Goal: Task Accomplishment & Management: Use online tool/utility

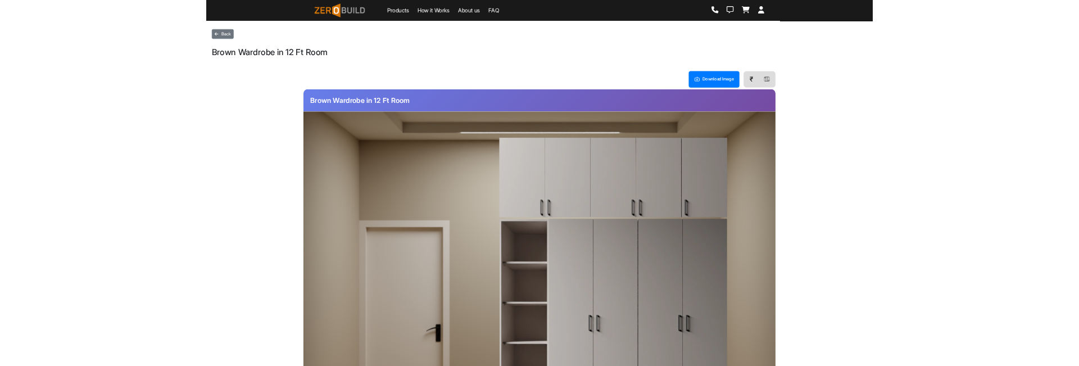
scroll to position [143, 0]
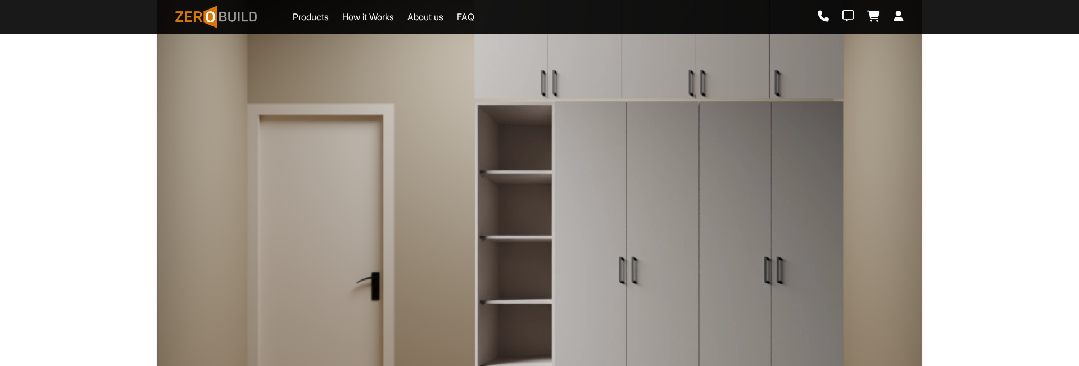
scroll to position [367, 0]
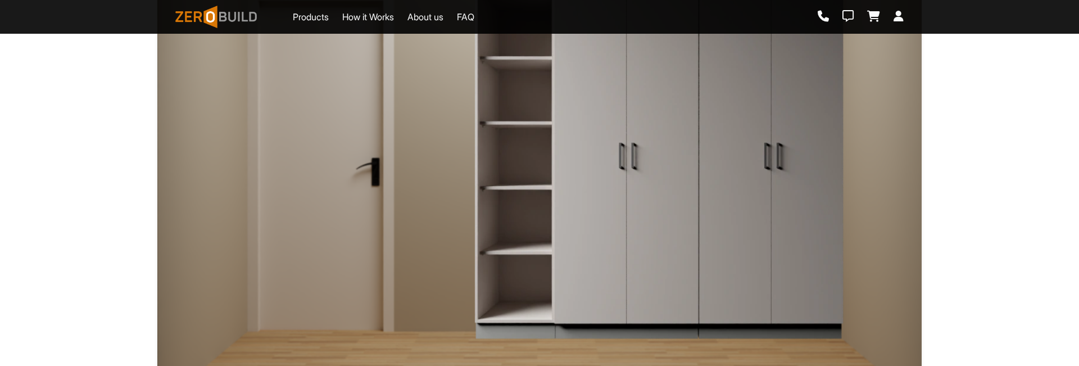
click at [638, 160] on img at bounding box center [659, 163] width 370 height 354
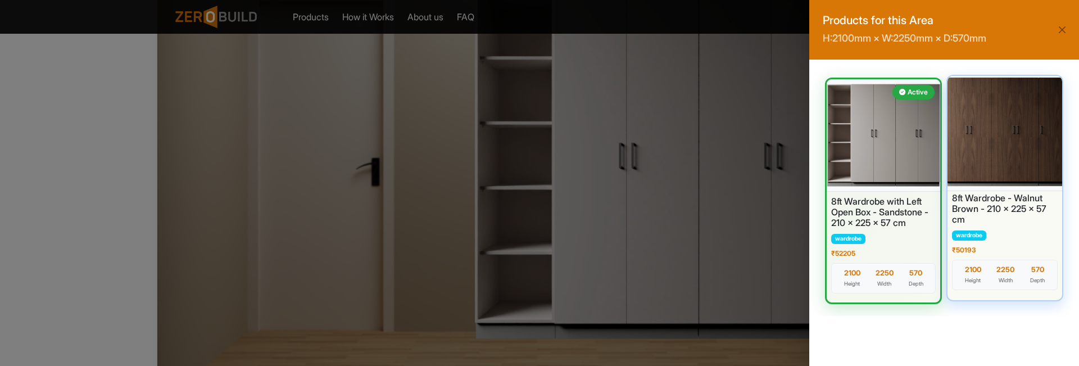
click at [1018, 166] on div at bounding box center [1005, 132] width 120 height 118
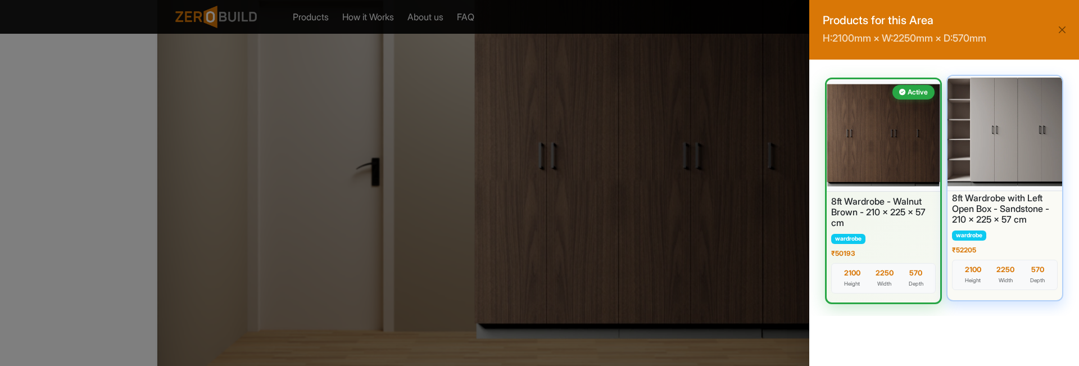
click at [1006, 155] on div at bounding box center [1005, 132] width 120 height 118
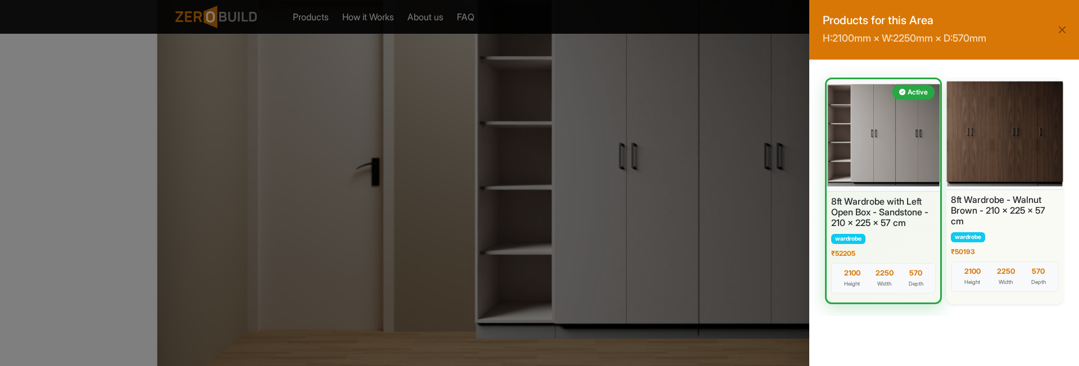
scroll to position [0, 0]
click at [1052, 28] on div "Products for this Area H: 2100 mm × W: 2250 mm × D: 570 mm" at bounding box center [944, 30] width 270 height 60
click at [1059, 35] on button "Close" at bounding box center [1062, 30] width 16 height 16
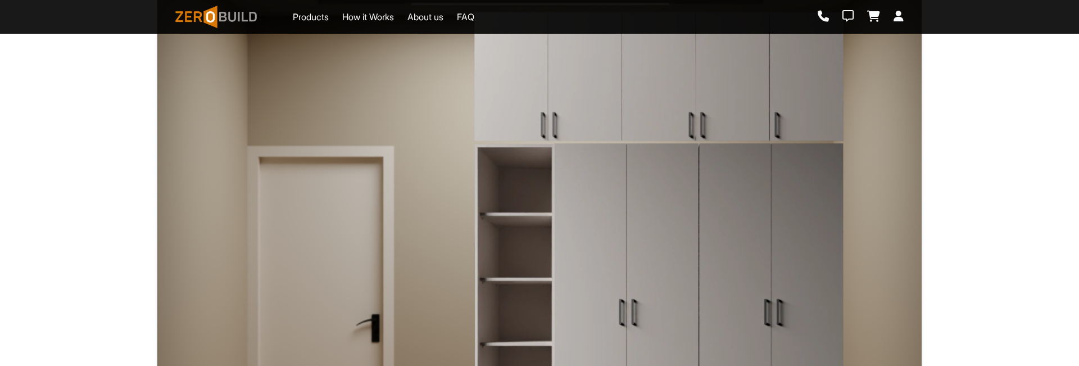
scroll to position [129, 0]
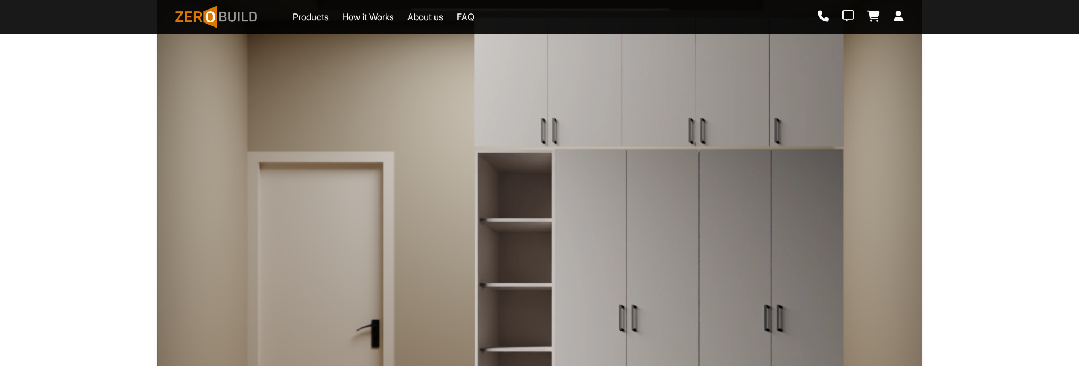
scroll to position [284, 0]
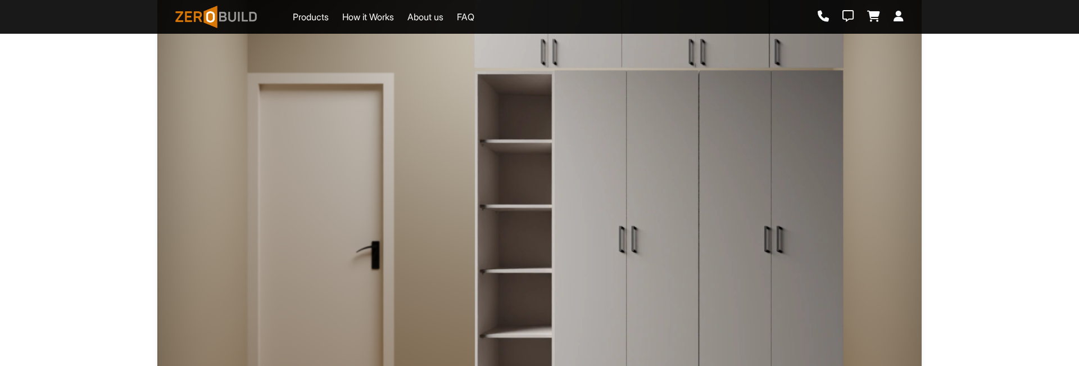
click at [693, 138] on img at bounding box center [659, 246] width 370 height 354
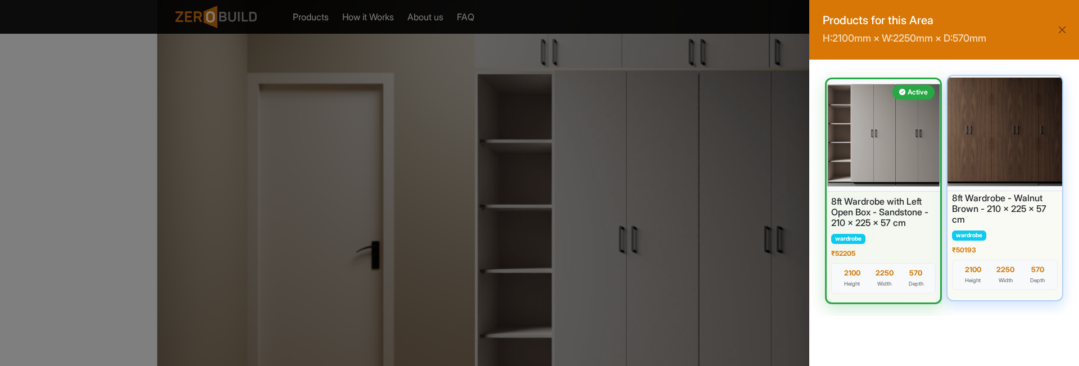
click at [981, 160] on div at bounding box center [1005, 132] width 120 height 118
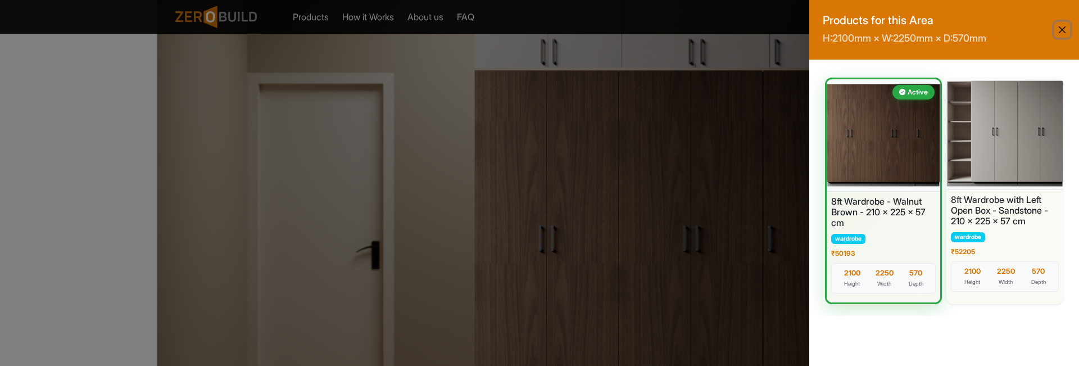
click at [1069, 27] on button "Close" at bounding box center [1062, 30] width 16 height 16
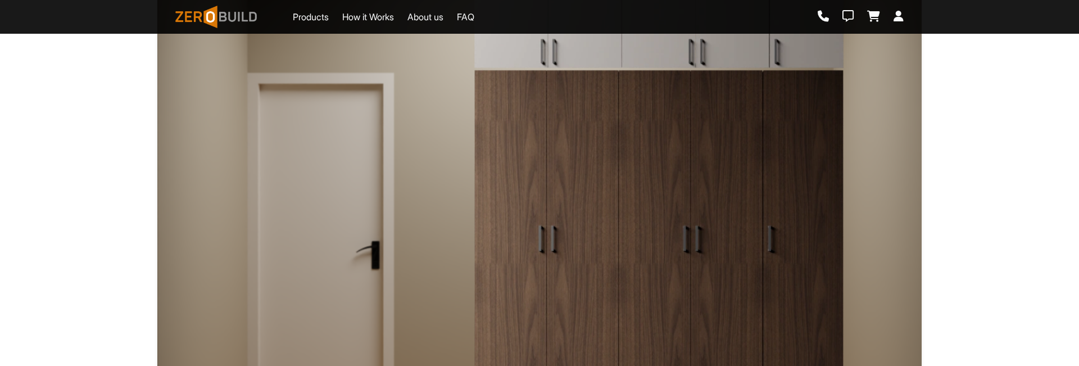
click at [1006, 160] on div "Download Image ₹ Brown Wardrobe in 12 Ft Room Change Wardrobe Change Loft" at bounding box center [539, 178] width 1061 height 716
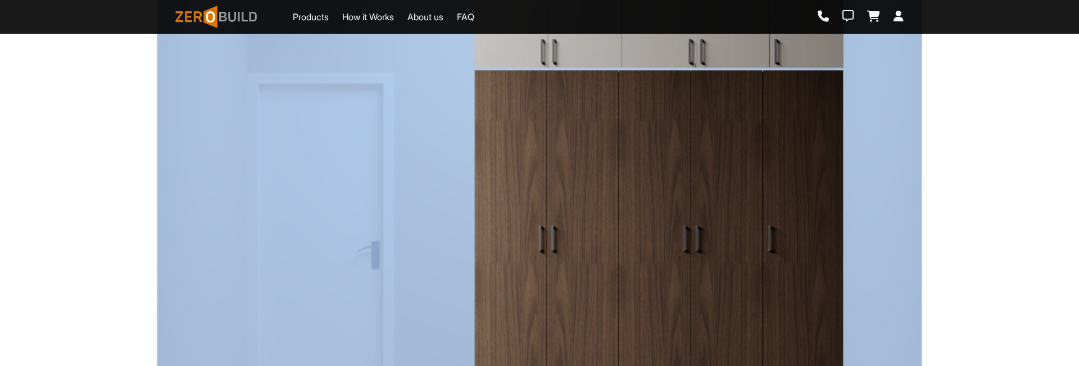
click at [1006, 160] on div "Download Image ₹ Brown Wardrobe in 12 Ft Room Change Wardrobe Change Loft" at bounding box center [539, 178] width 1061 height 716
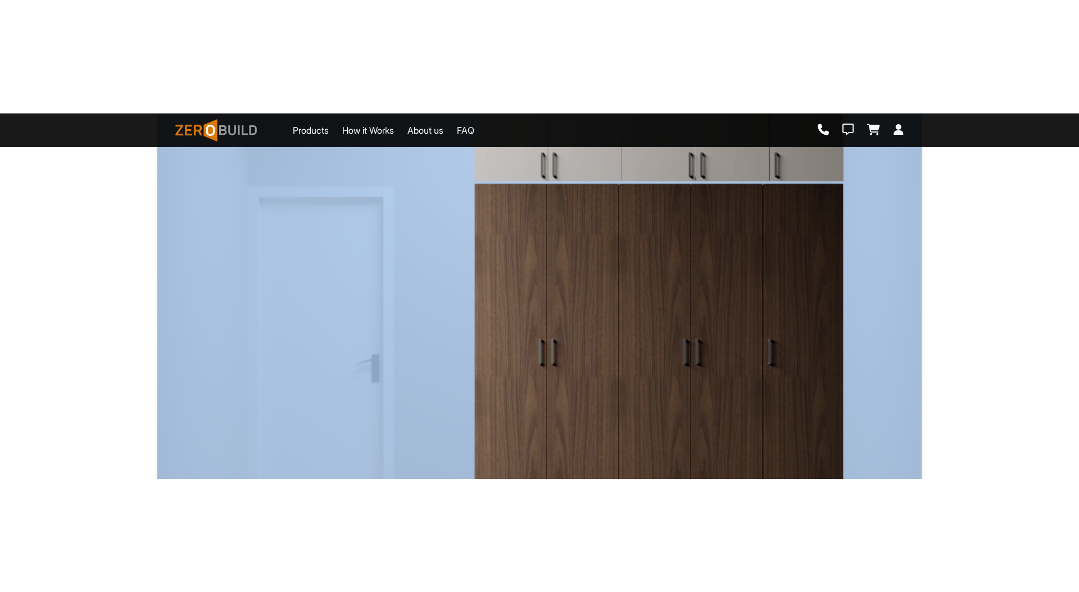
scroll to position [242, 0]
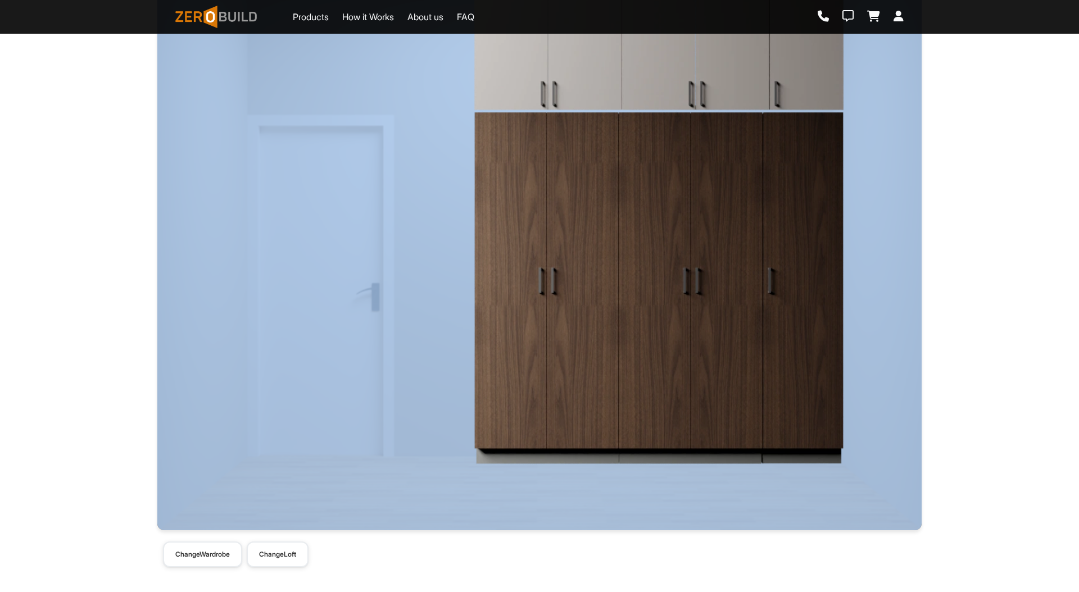
click at [1006, 267] on div "Download Image ₹ Brown Wardrobe in 12 Ft Room Change Wardrobe Change Loft" at bounding box center [539, 220] width 1061 height 716
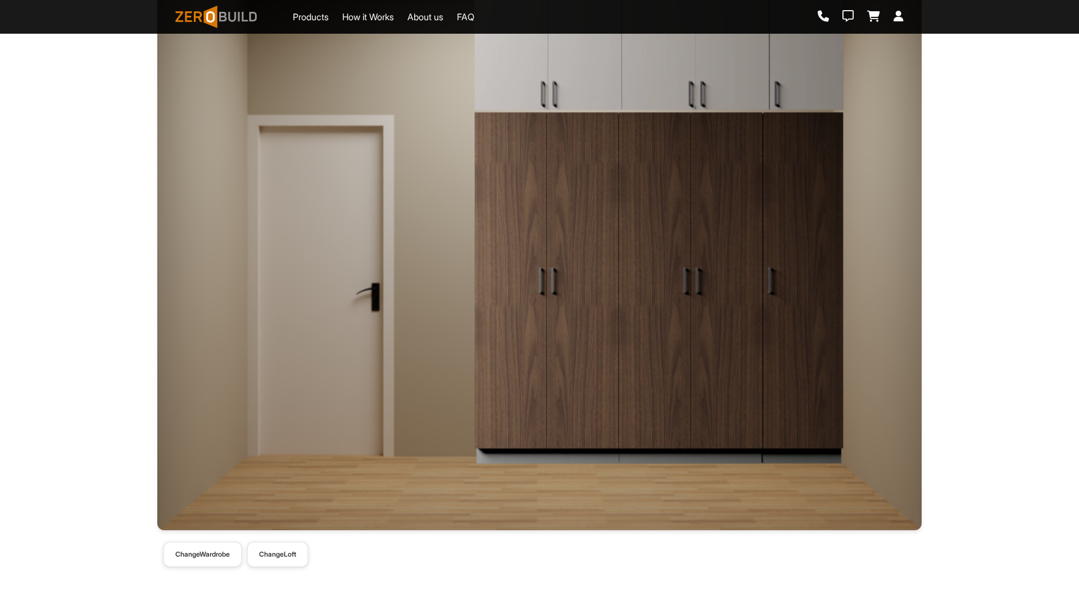
scroll to position [0, 0]
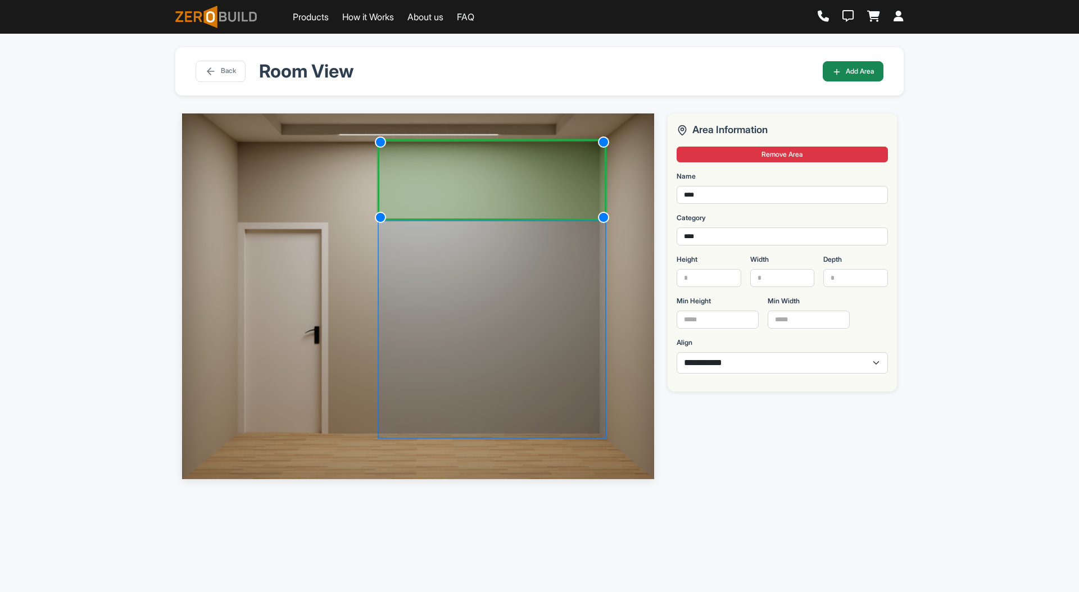
select select "*"
